Goal: Information Seeking & Learning: Learn about a topic

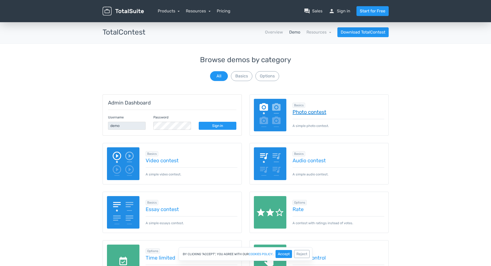
click at [314, 112] on link "Photo contest" at bounding box center [338, 112] width 92 height 6
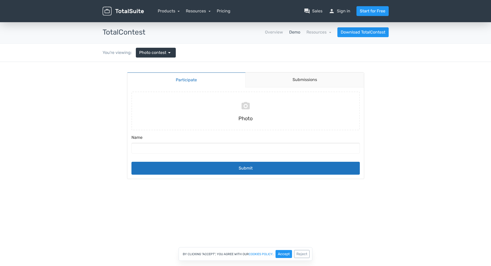
click at [294, 32] on link "Demo" at bounding box center [294, 32] width 11 height 6
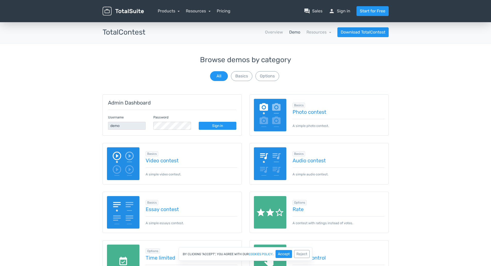
click at [271, 122] on img at bounding box center [270, 115] width 33 height 33
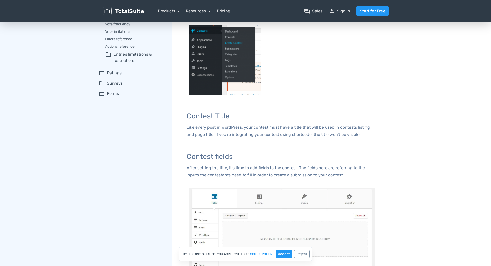
scroll to position [17, 0]
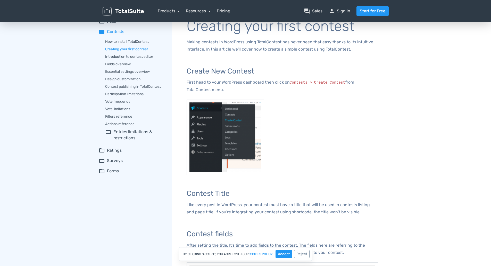
click at [134, 58] on link "Introduction to contest editor" at bounding box center [135, 56] width 60 height 5
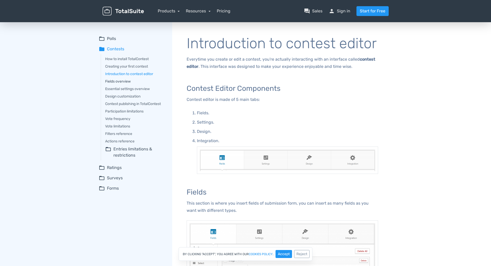
click at [126, 81] on link "Fields overview" at bounding box center [135, 81] width 60 height 5
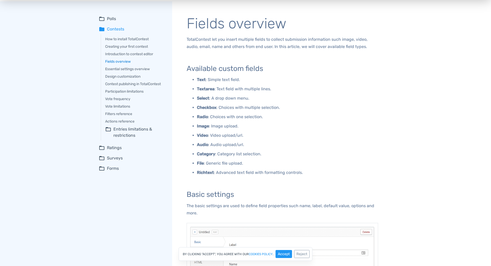
scroll to position [15, 0]
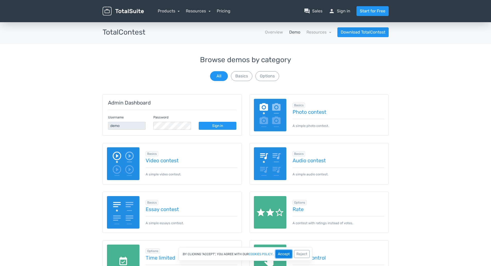
click at [279, 252] on button "Accept" at bounding box center [283, 254] width 16 height 8
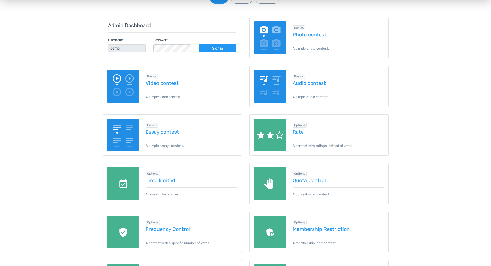
scroll to position [155, 0]
